Goal: Transaction & Acquisition: Book appointment/travel/reservation

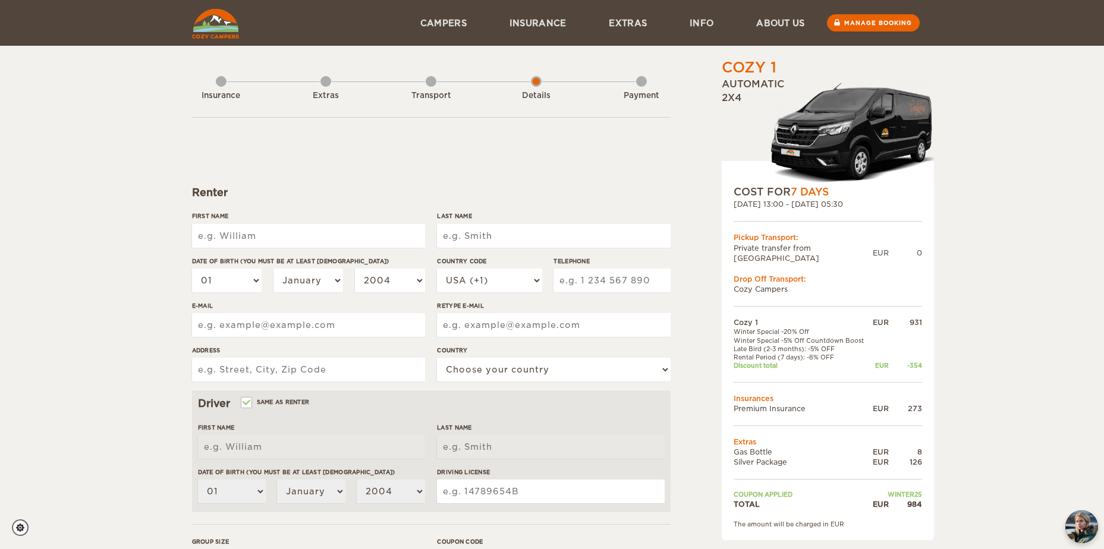
click at [344, 238] on input "First Name" at bounding box center [308, 236] width 233 height 24
type input "[PERSON_NAME]"
select select "48"
type input "602315636"
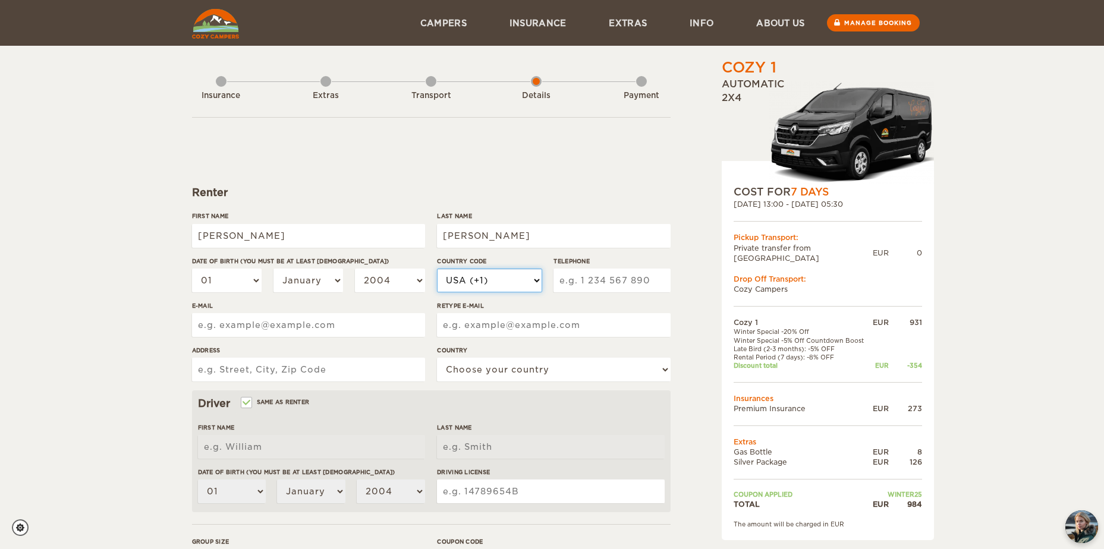
type input "[EMAIL_ADDRESS][DOMAIN_NAME]"
type input "Lawendowe Wzgórze"
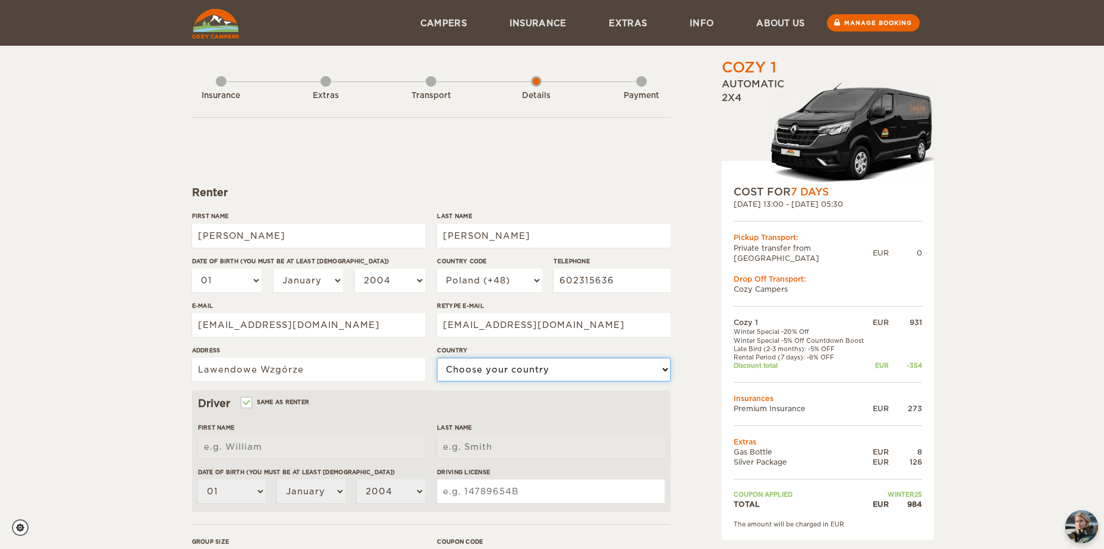
select select "166"
type input "[PERSON_NAME]"
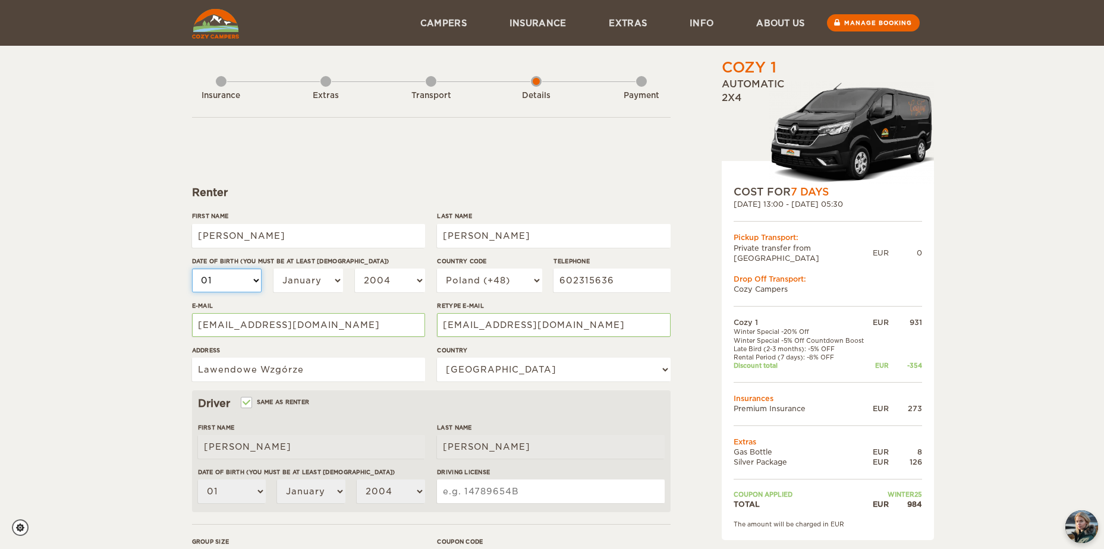
click at [225, 275] on select "01 02 03 04 05 06 07 08 09 10 11 12 13 14 15 16 17 18 19 20 21 22 23 24 25 26 2…" at bounding box center [227, 281] width 70 height 24
select select "28"
click at [192, 269] on select "01 02 03 04 05 06 07 08 09 10 11 12 13 14 15 16 17 18 19 20 21 22 23 24 25 26 2…" at bounding box center [227, 281] width 70 height 24
select select "28"
click at [315, 298] on div "01 02 03 04 05 06 07 08 09 10 11 12 13 14 15 16 17 18 19 20 21 22 23 24 25 26 2…" at bounding box center [308, 285] width 233 height 33
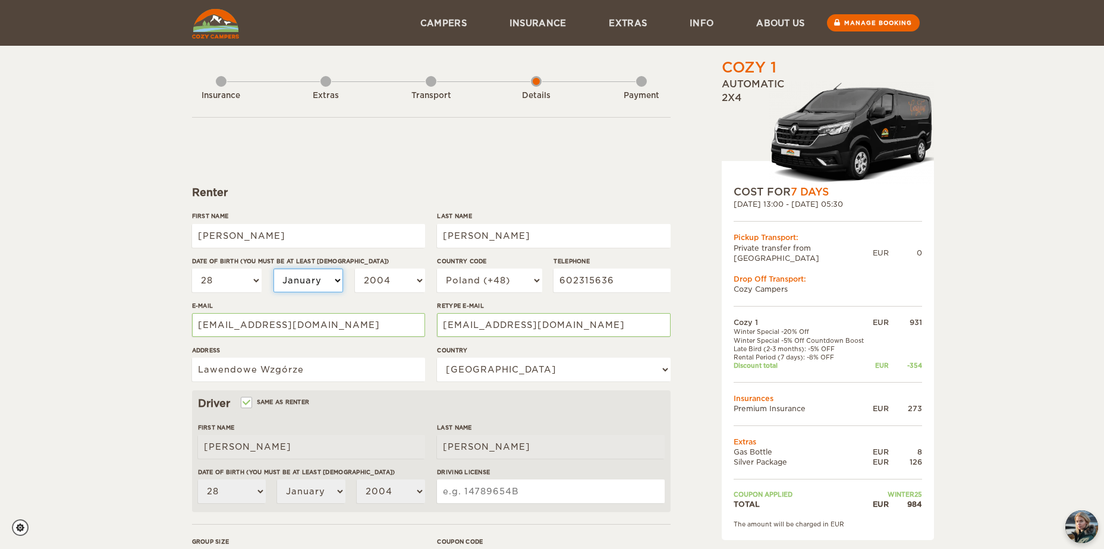
click at [323, 279] on select "January February March April May June July August September October November De…" at bounding box center [308, 281] width 70 height 24
select select "12"
click at [273, 269] on select "January February March April May June July August September October November De…" at bounding box center [308, 281] width 70 height 24
select select "12"
click at [395, 288] on select "2004 2003 2002 2001 2000 1999 1998 1997 1996 1995 1994 1993 1992 1991 1990 1989…" at bounding box center [390, 281] width 70 height 24
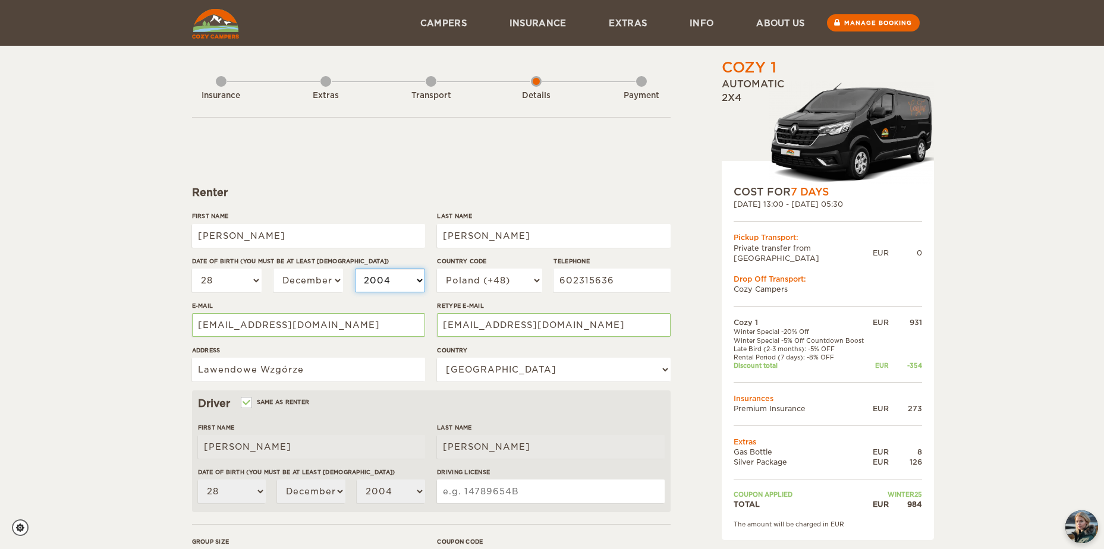
select select "2001"
click at [355, 269] on select "2004 2003 2002 2001 2000 1999 1998 1997 1996 1995 1994 1993 1992 1991 1990 1989…" at bounding box center [390, 281] width 70 height 24
select select "2001"
click at [397, 188] on div "Renter" at bounding box center [431, 192] width 478 height 14
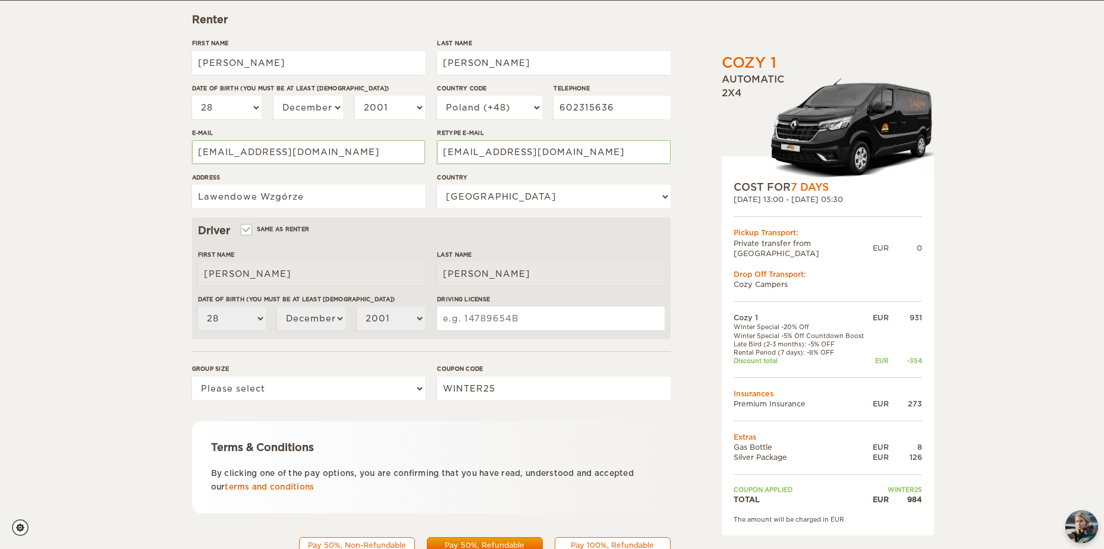
scroll to position [174, 0]
click at [467, 327] on input "Driving License" at bounding box center [550, 318] width 227 height 24
type input "00013/20/0412"
click at [379, 386] on select "Please select 1 2" at bounding box center [308, 388] width 233 height 24
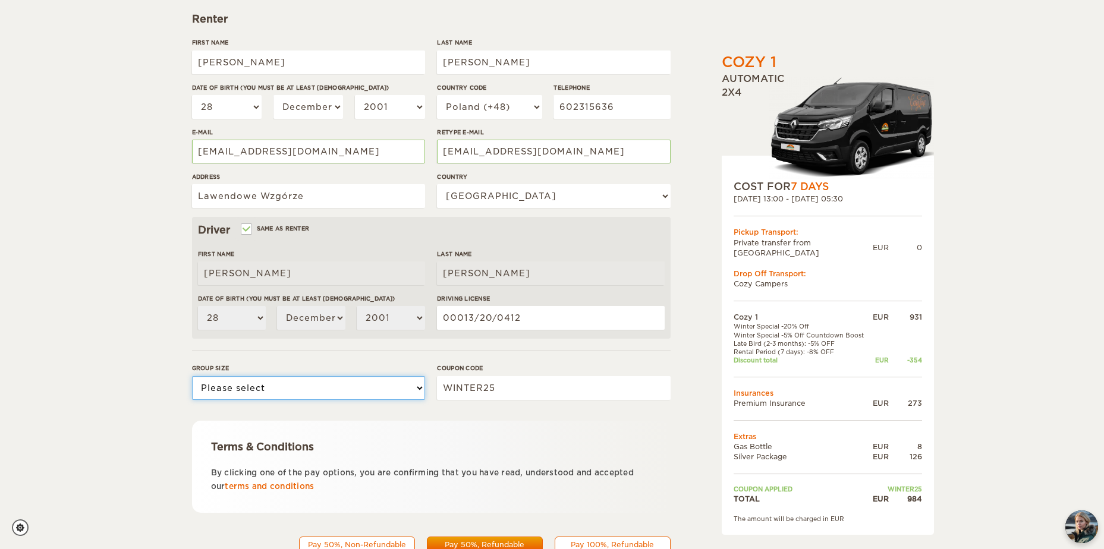
select select "2"
click at [192, 376] on select "Please select 1 2" at bounding box center [308, 388] width 233 height 24
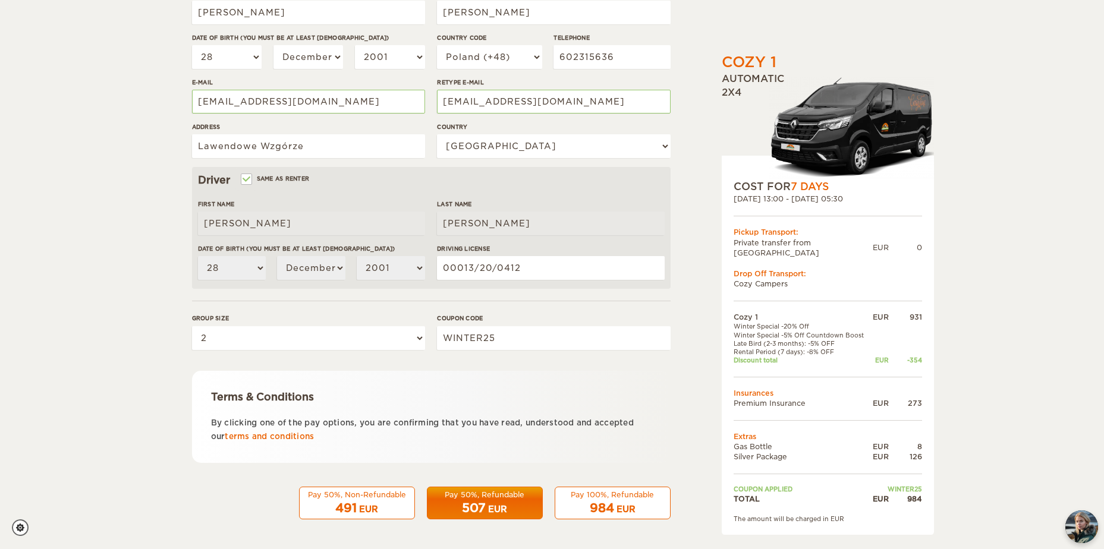
click at [404, 451] on div "Terms & Conditions By clicking one of the pay options, you are confirming that …" at bounding box center [431, 417] width 478 height 92
click at [361, 498] on div "Pay 50%, Non-Refundable" at bounding box center [357, 495] width 100 height 10
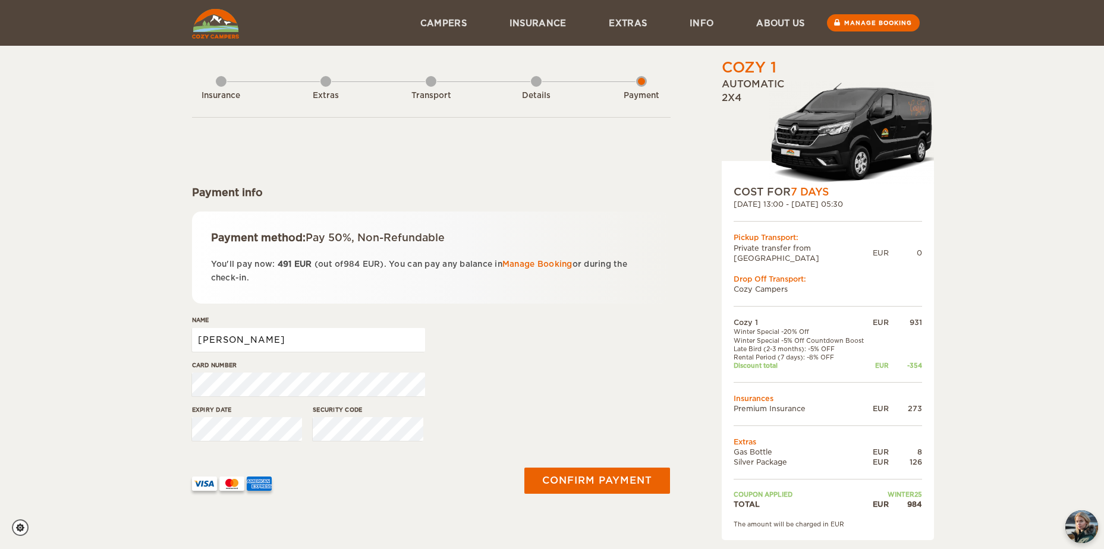
click at [303, 349] on input "[PERSON_NAME]" at bounding box center [308, 340] width 233 height 24
type input "Jakub Jastroch"
click at [566, 486] on button "Confirm payment" at bounding box center [597, 481] width 150 height 27
